Goal: Task Accomplishment & Management: Use online tool/utility

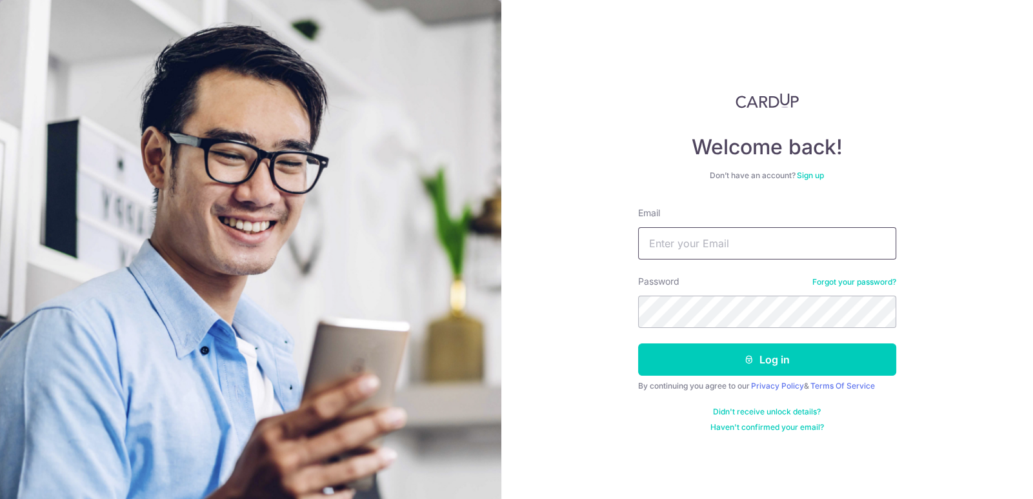
click at [715, 236] on input "Email" at bounding box center [767, 243] width 258 height 32
type input "[EMAIL_ADDRESS][DOMAIN_NAME]"
click at [638, 343] on button "Log in" at bounding box center [767, 359] width 258 height 32
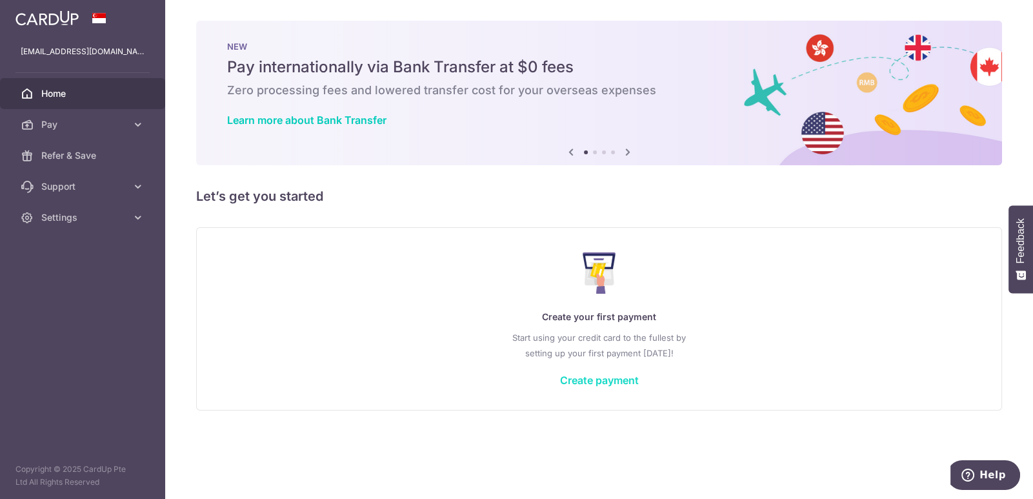
click at [605, 380] on link "Create payment" at bounding box center [599, 380] width 79 height 13
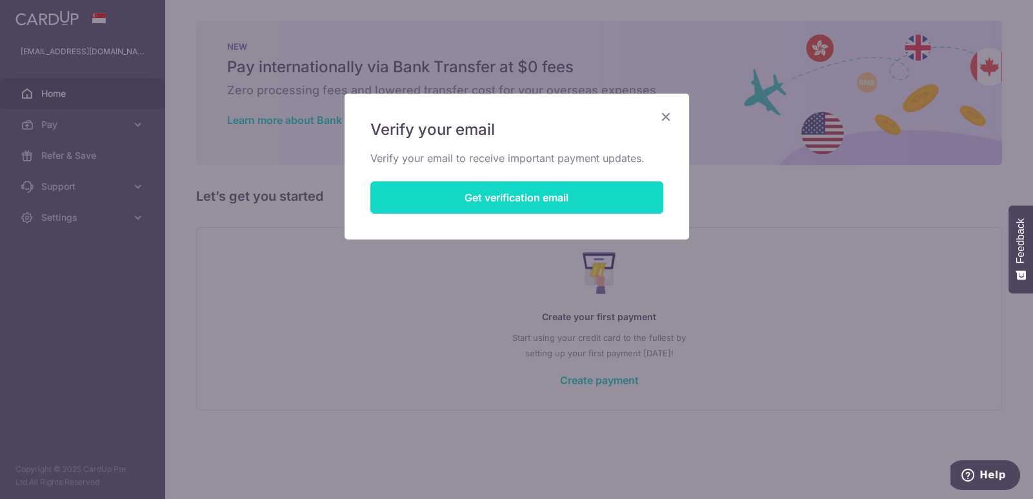
click at [530, 199] on button "Get verification email" at bounding box center [516, 197] width 293 height 32
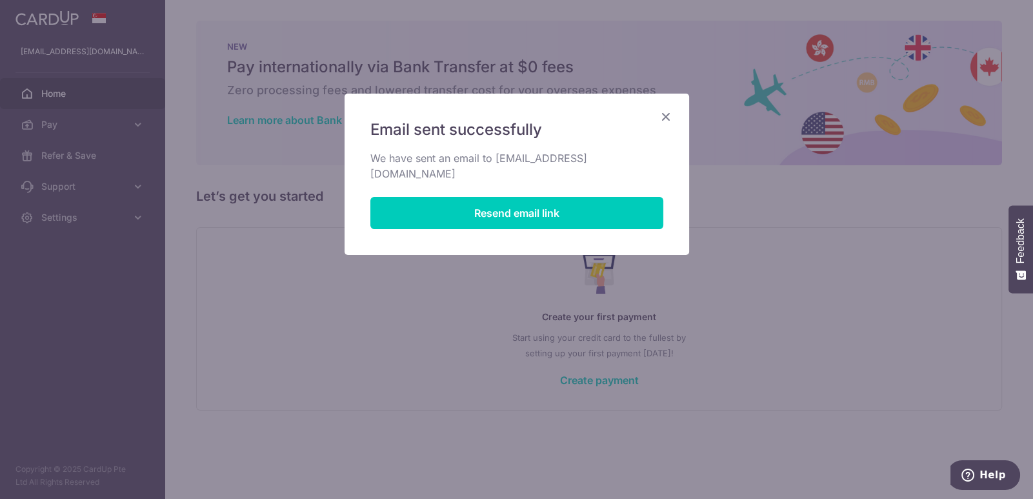
click at [663, 118] on icon "Close" at bounding box center [665, 116] width 15 height 16
